Goal: Information Seeking & Learning: Understand process/instructions

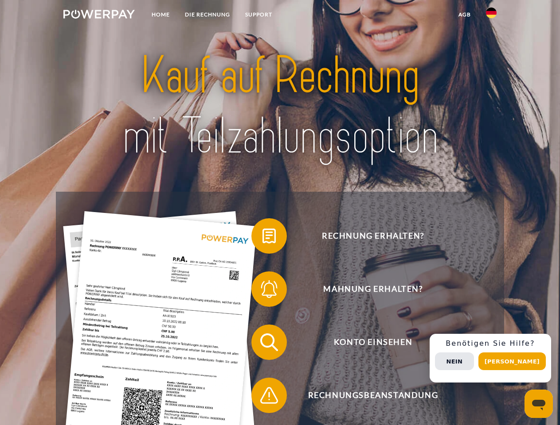
click at [99, 16] on img at bounding box center [98, 14] width 71 height 9
click at [491, 16] on img at bounding box center [491, 13] width 11 height 11
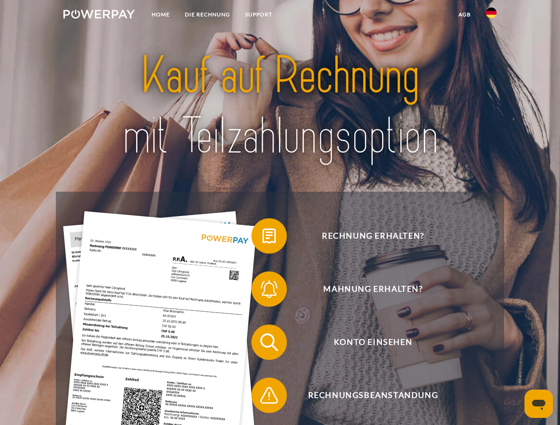
click at [464, 15] on link "agb" at bounding box center [464, 15] width 27 height 16
click at [262, 238] on span at bounding box center [256, 236] width 44 height 44
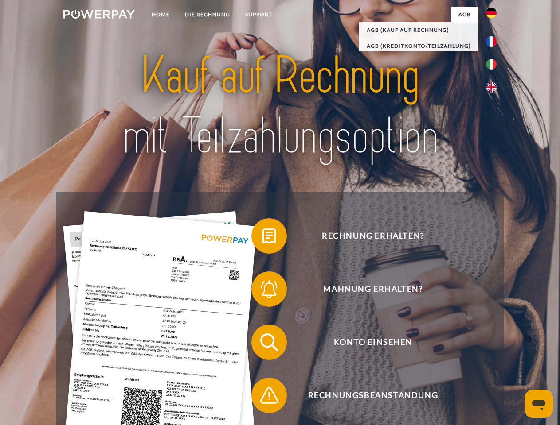
click at [262, 291] on span at bounding box center [256, 289] width 44 height 44
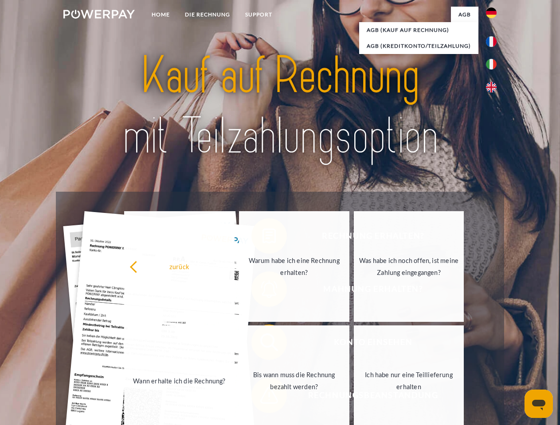
click at [262, 344] on link "Bis wann muss die Rechnung bezahlt werden?" at bounding box center [294, 381] width 110 height 111
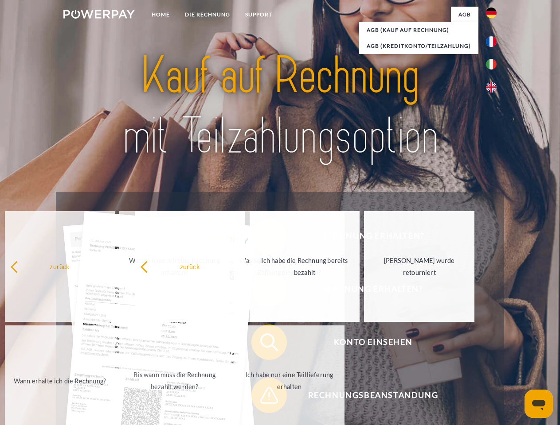
click at [262, 398] on span at bounding box center [256, 396] width 44 height 44
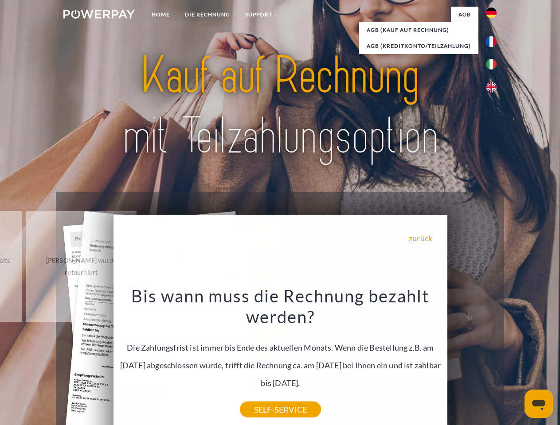
click at [493, 359] on div "Rechnung erhalten? Mahnung erhalten? Konto einsehen" at bounding box center [280, 369] width 448 height 355
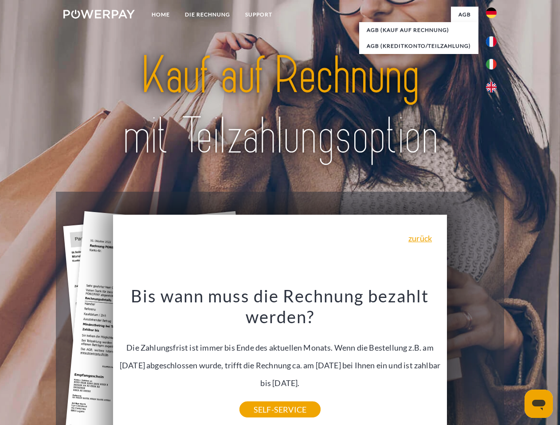
click at [472, 360] on span "Konto einsehen" at bounding box center [372, 342] width 217 height 35
click at [515, 362] on header "Home DIE RECHNUNG SUPPORT" at bounding box center [280, 306] width 560 height 612
